Goal: Task Accomplishment & Management: Use online tool/utility

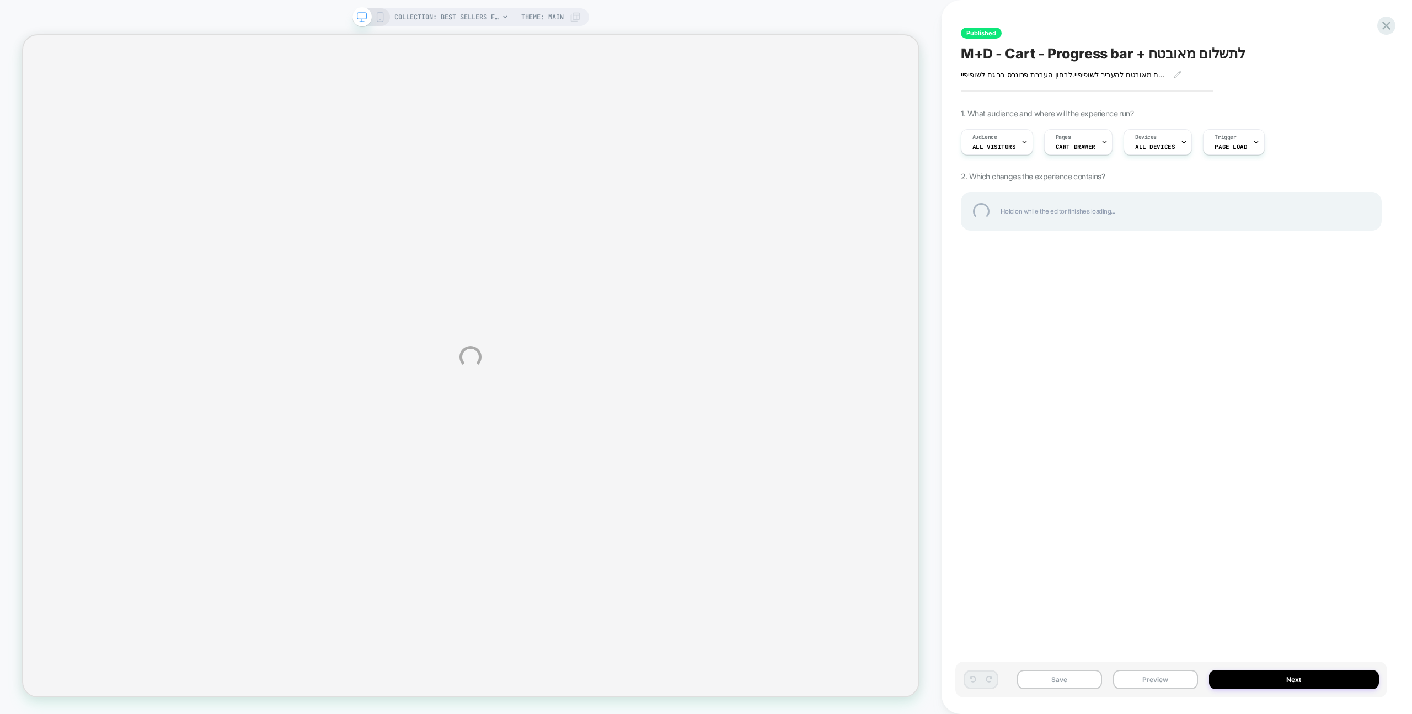
click at [1081, 21] on div "COLLECTION: Best sellers for section (Category) COLLECTION: Best sellers for se…" at bounding box center [706, 357] width 1412 height 714
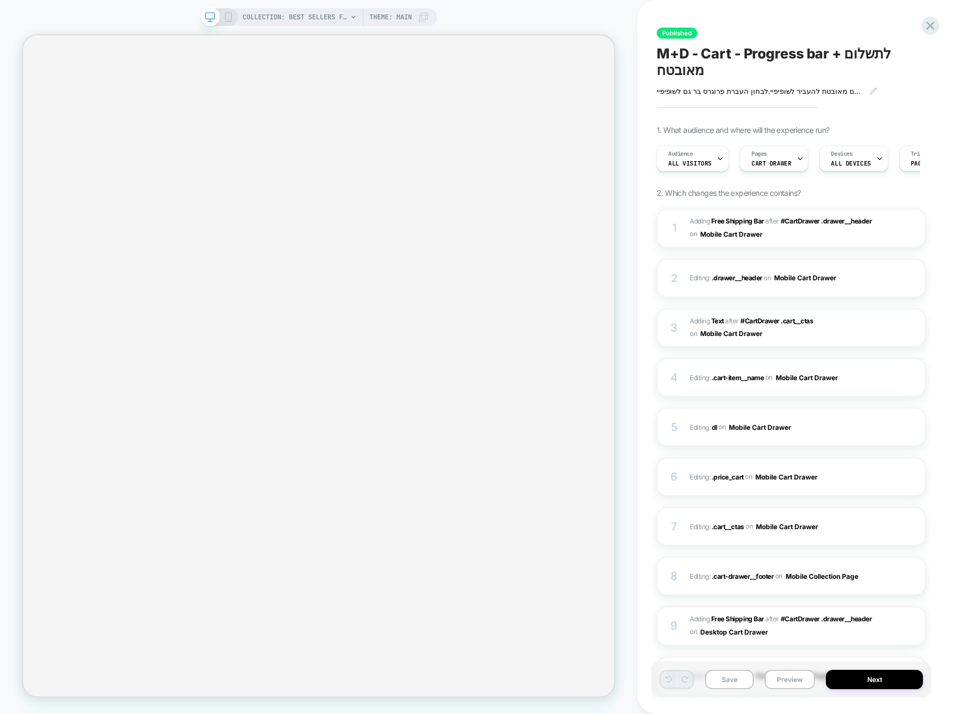
scroll to position [0, 1]
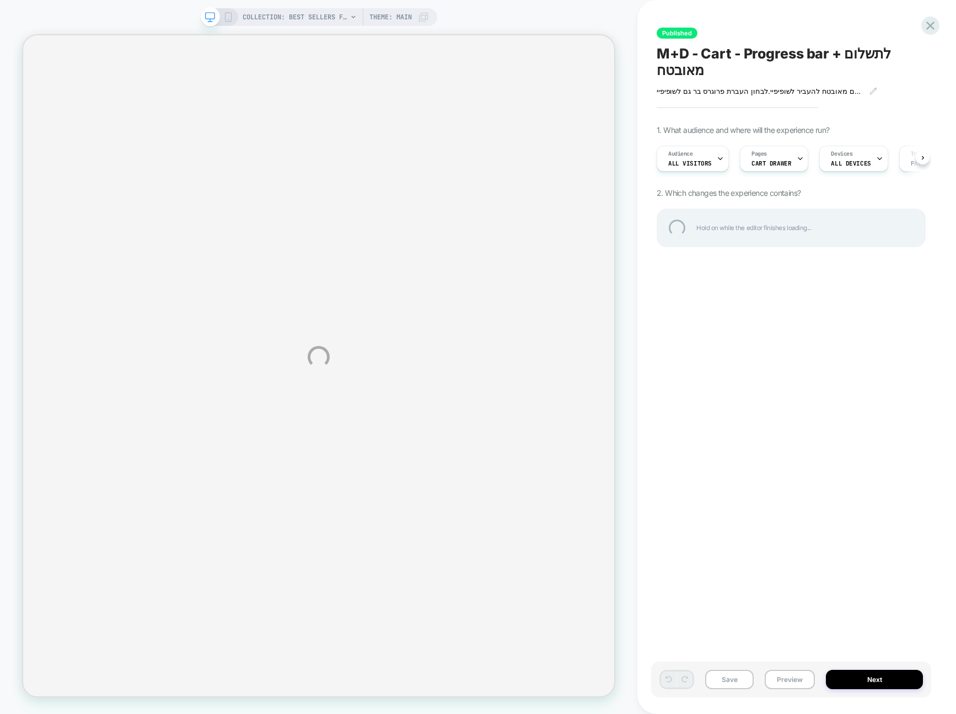
drag, startPoint x: 956, startPoint y: 180, endPoint x: 871, endPoint y: 179, distance: 84.4
click at [866, 180] on div "COLLECTION: Best sellers for section (Category) COLLECTION: Best sellers for se…" at bounding box center [478, 357] width 956 height 714
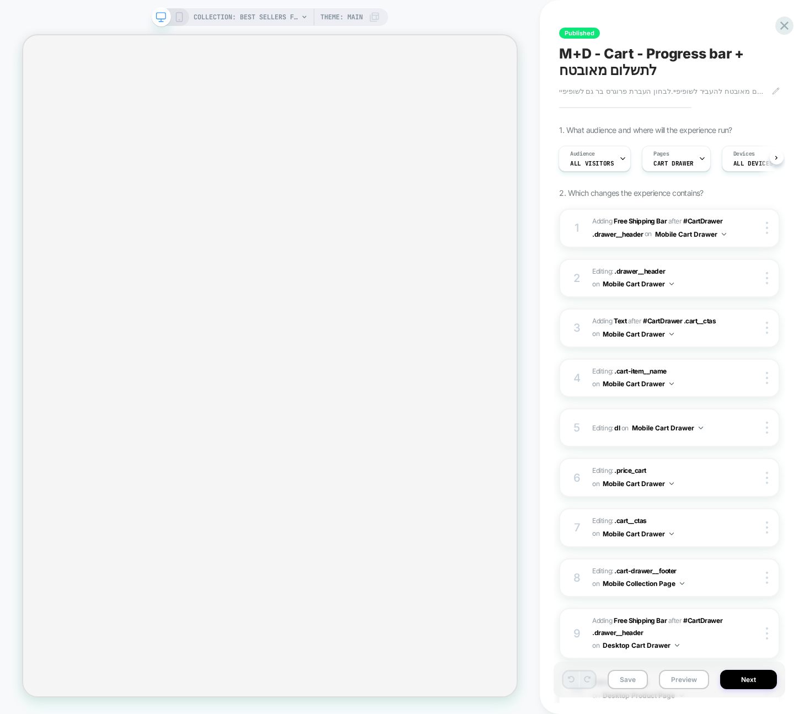
scroll to position [0, 1]
click at [537, 15] on div "COLLECTION: Best sellers for section (Category) COLLECTION: Best sellers for se…" at bounding box center [270, 357] width 540 height 692
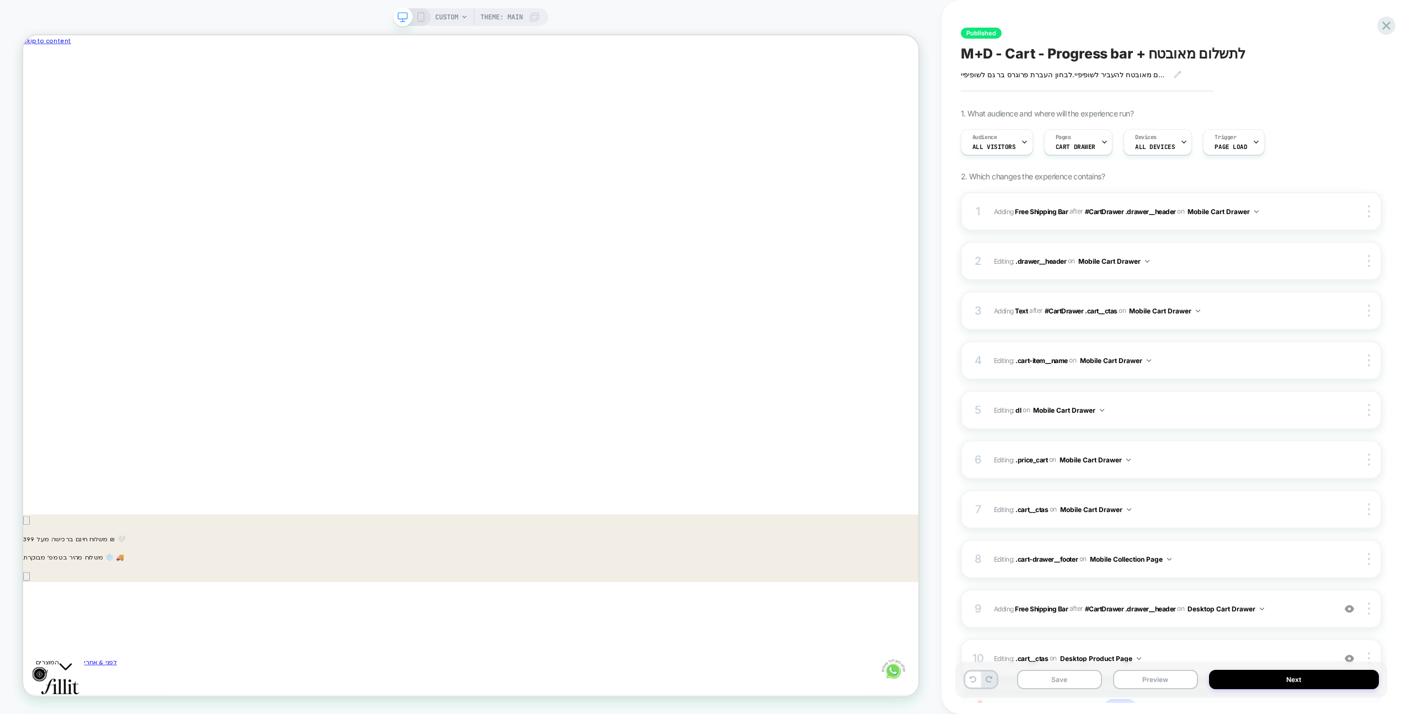
scroll to position [0, -591]
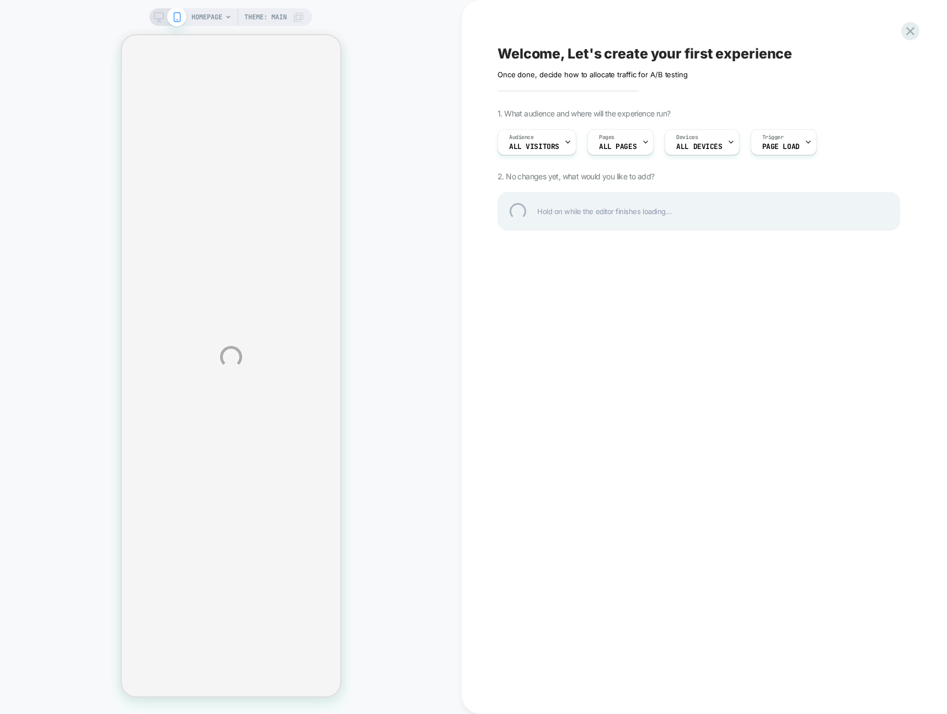
click at [446, 26] on div "HOMEPAGE Theme: MAIN Welcome, Let's create your first experience Click to edit …" at bounding box center [473, 357] width 947 height 714
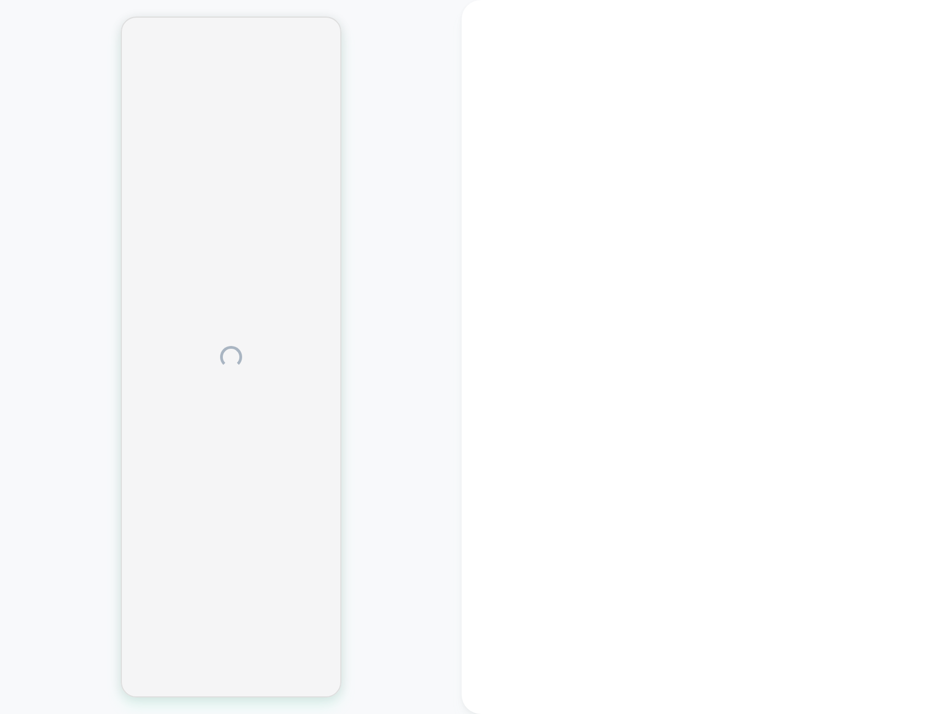
click at [576, 15] on div at bounding box center [704, 357] width 485 height 714
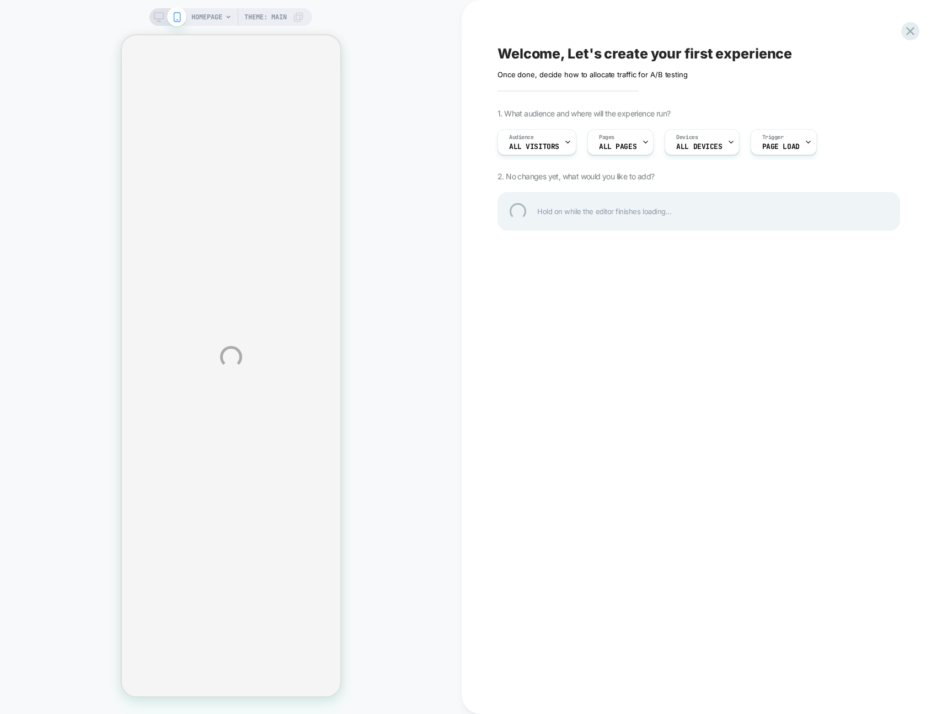
click at [576, 15] on div "HOMEPAGE Theme: MAIN Welcome, Let's create your first experience Click to edit …" at bounding box center [473, 357] width 947 height 714
click at [428, 109] on div "HOMEPAGE Theme: MAIN Welcome, Let's create your first experience Click to edit …" at bounding box center [473, 357] width 947 height 714
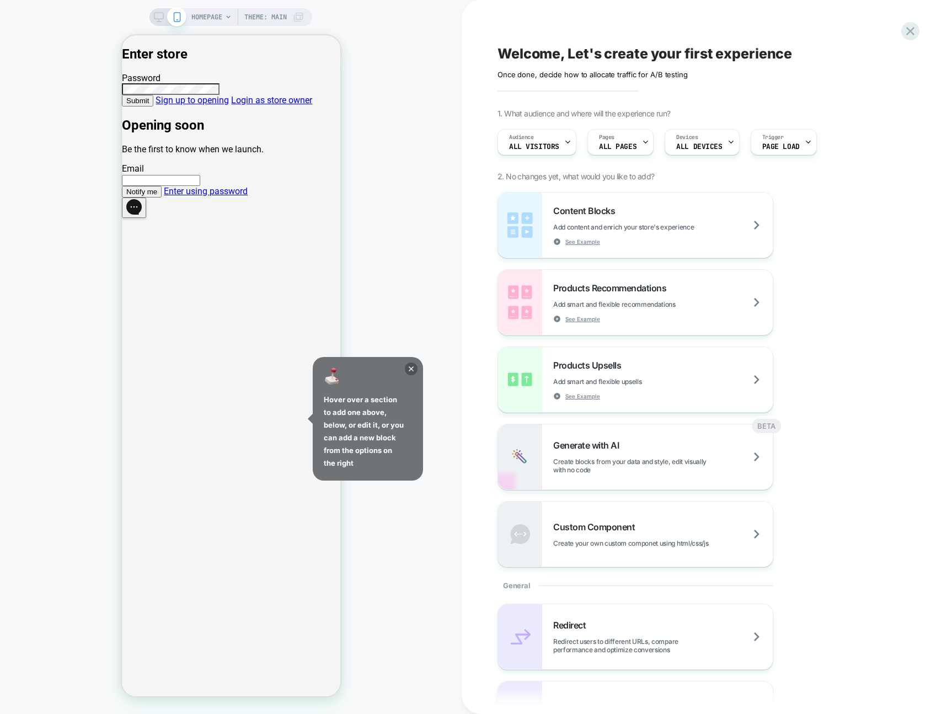
click at [247, 196] on link "Enter using password" at bounding box center [205, 191] width 84 height 10
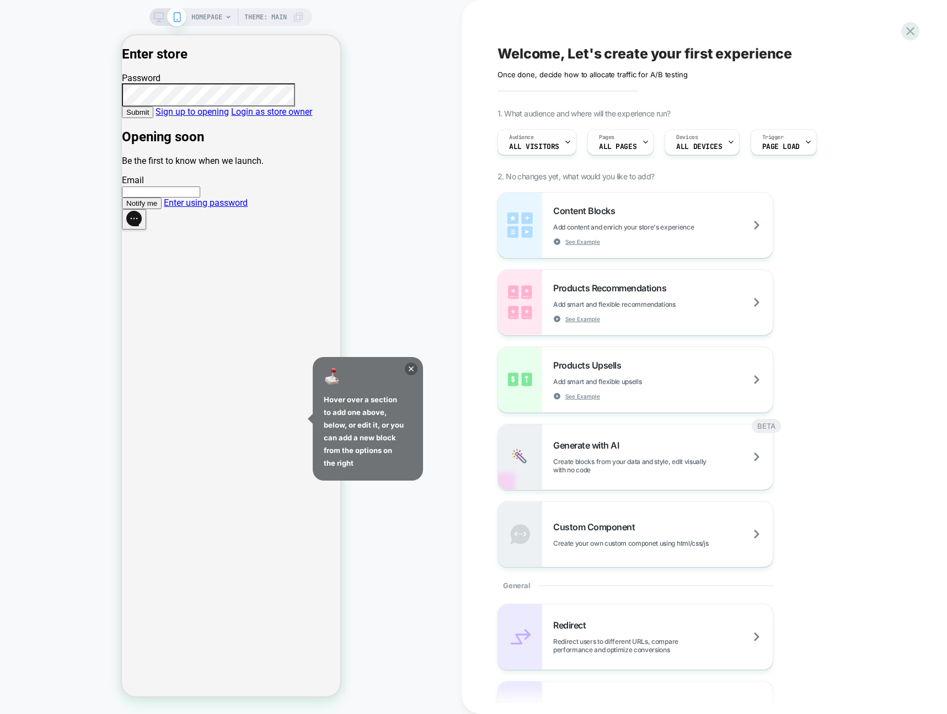
click at [153, 118] on button "Submit" at bounding box center [136, 112] width 31 height 12
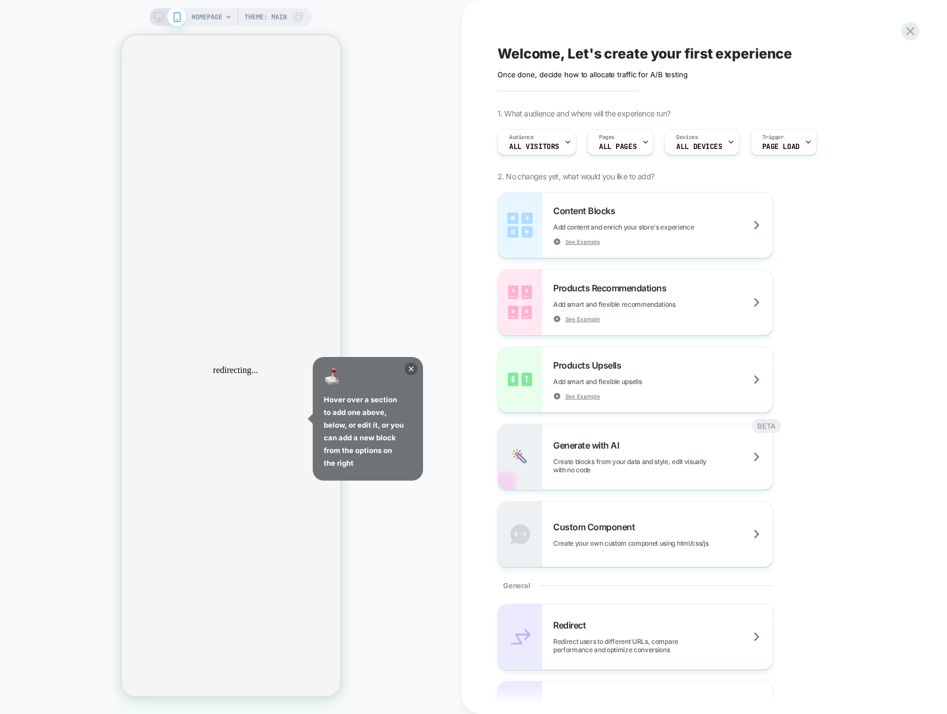
click at [415, 368] on icon at bounding box center [411, 368] width 13 height 13
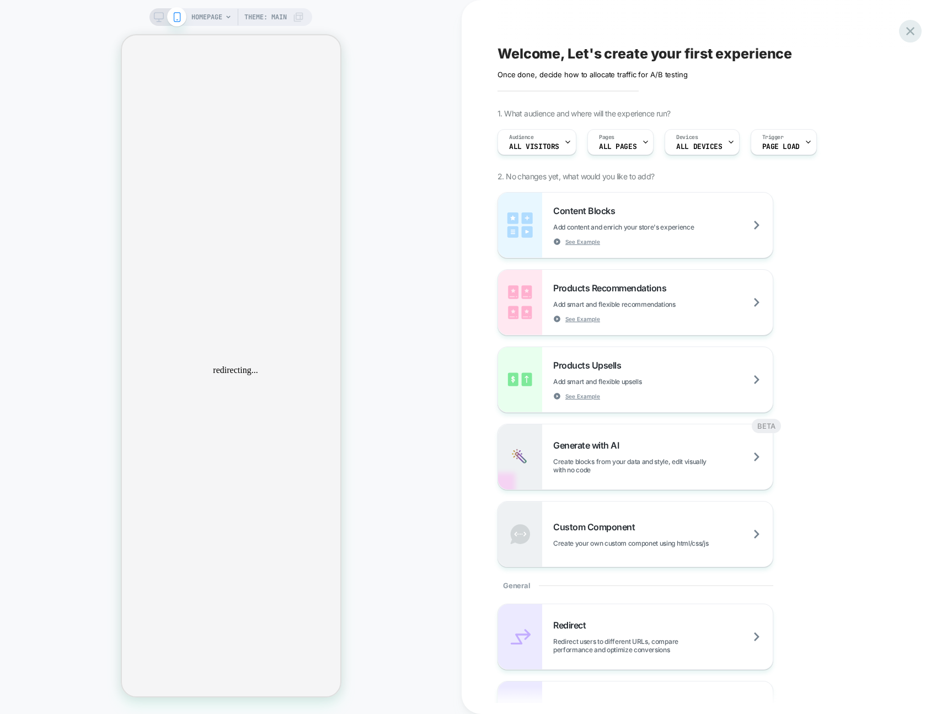
click at [916, 30] on icon at bounding box center [910, 31] width 15 height 15
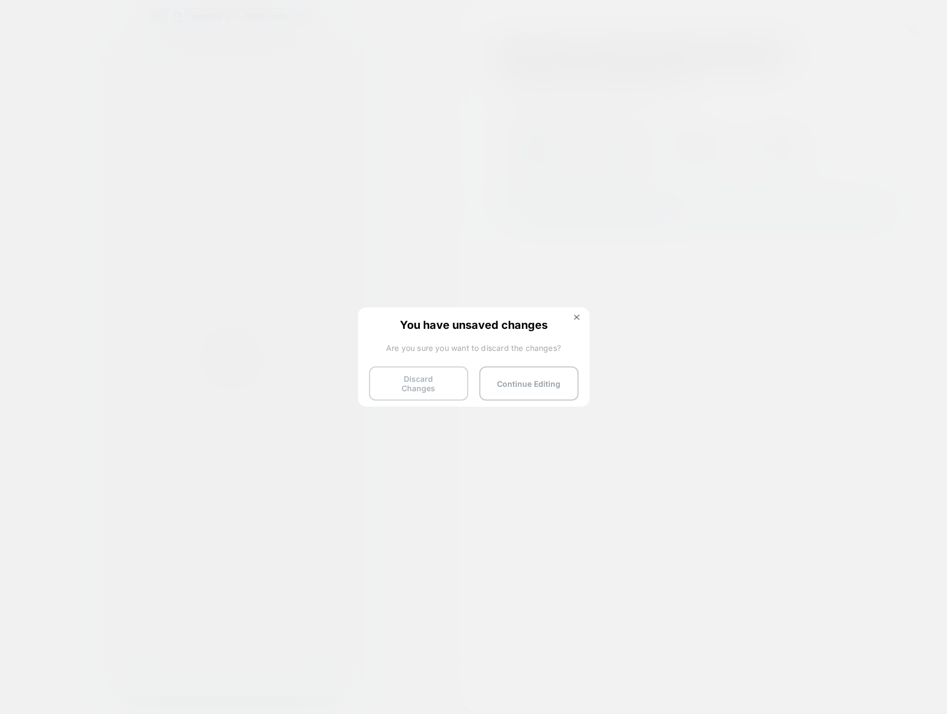
click at [448, 388] on button "Discard Changes" at bounding box center [418, 383] width 99 height 34
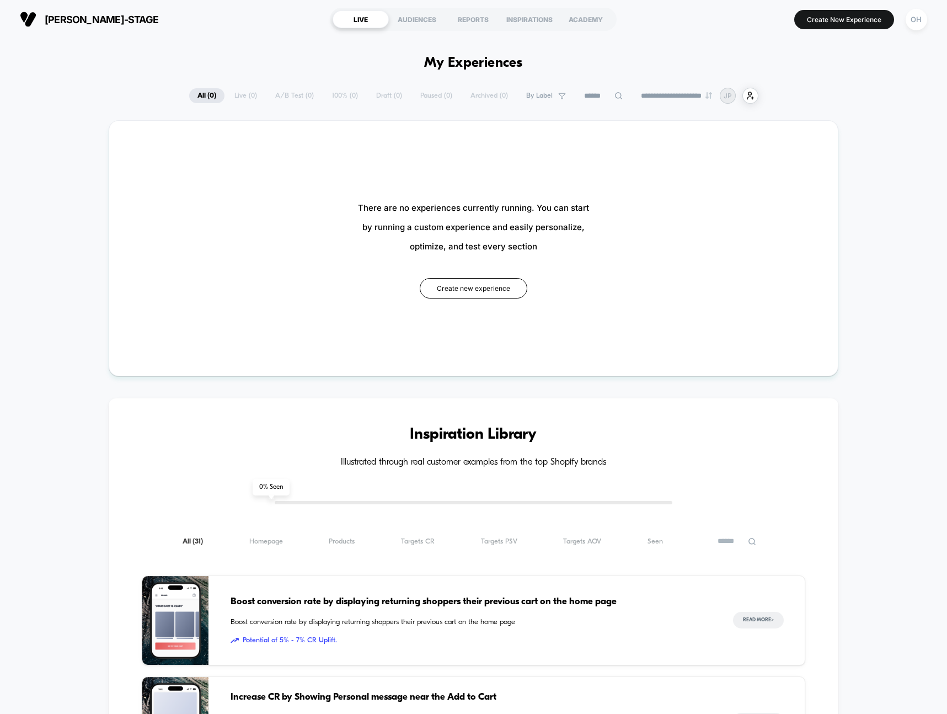
scroll to position [1, 0]
